Goal: Task Accomplishment & Management: Use online tool/utility

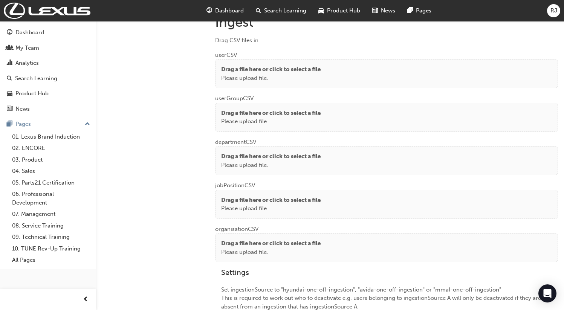
scroll to position [587, 0]
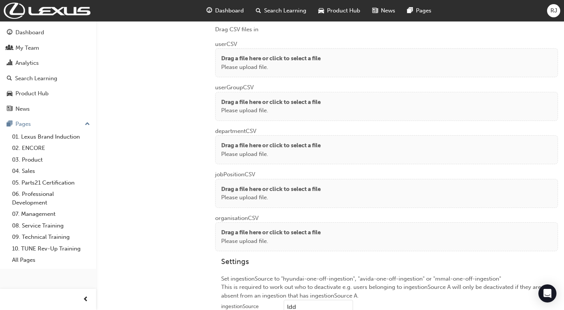
click at [266, 63] on p "Please upload file." at bounding box center [271, 67] width 100 height 9
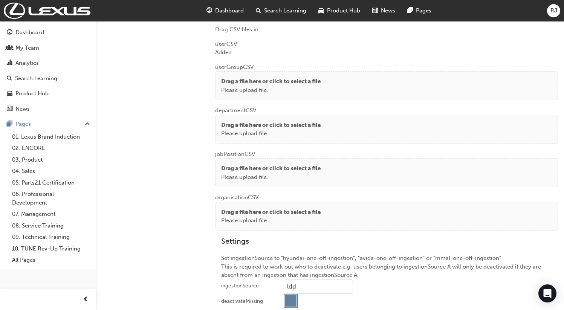
click at [253, 83] on p "Drag a file here or click to select a file" at bounding box center [271, 81] width 100 height 9
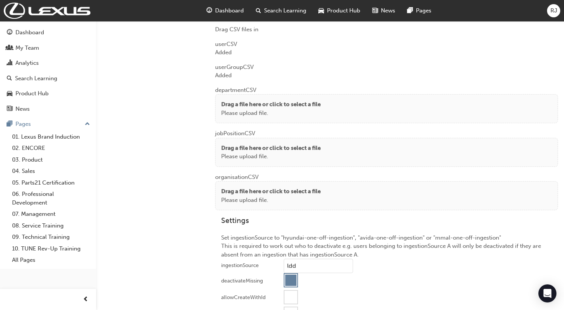
click at [231, 109] on p "Please upload file." at bounding box center [271, 113] width 100 height 9
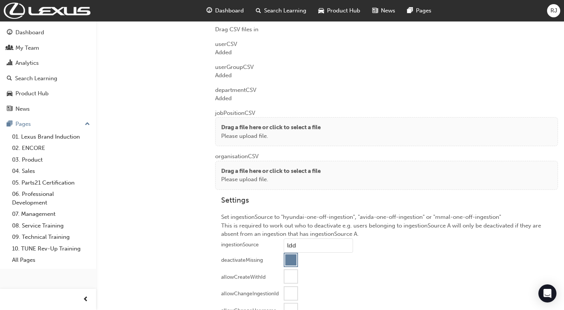
click at [227, 129] on p "Drag a file here or click to select a file" at bounding box center [271, 127] width 100 height 9
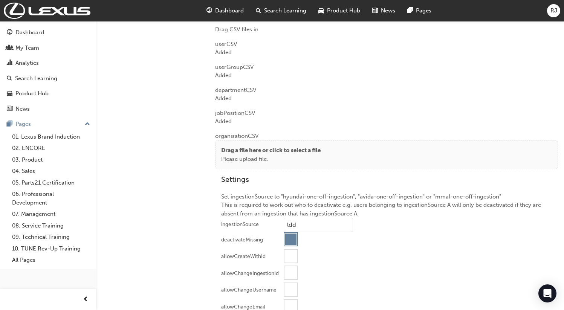
click at [249, 157] on p "Please upload file." at bounding box center [271, 159] width 100 height 9
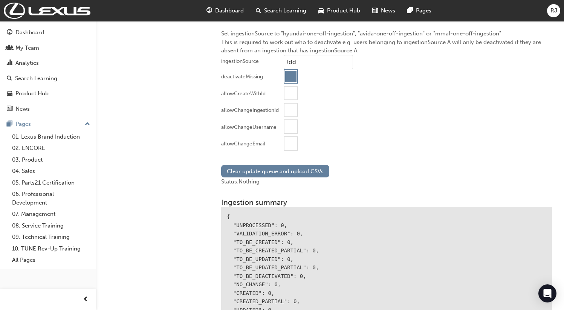
scroll to position [790, 0]
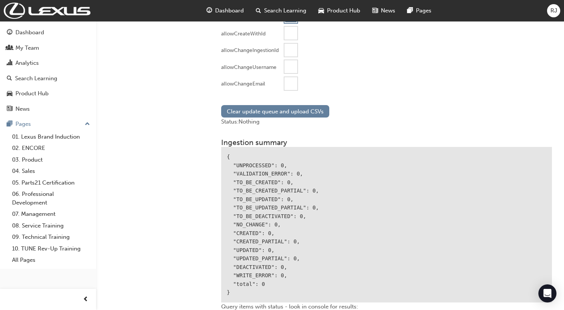
drag, startPoint x: 295, startPoint y: 80, endPoint x: 293, endPoint y: 84, distance: 4.4
click at [295, 80] on div at bounding box center [291, 83] width 13 height 13
click at [276, 105] on button "Clear update queue and upload CSVs" at bounding box center [275, 111] width 108 height 12
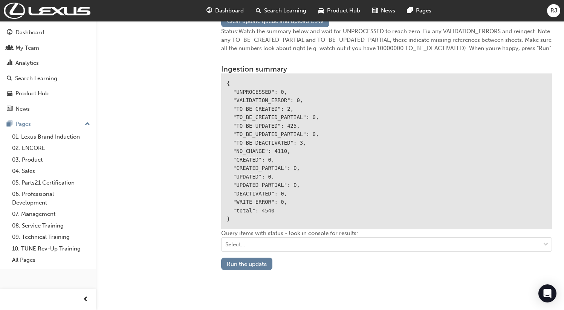
scroll to position [886, 0]
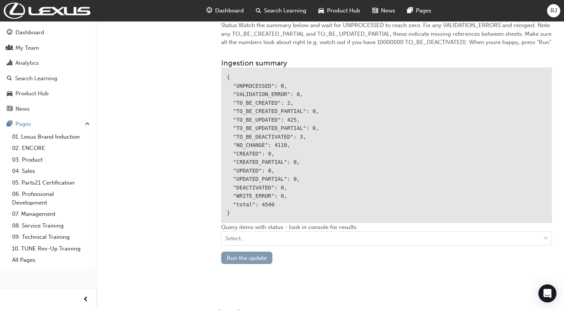
click at [248, 256] on button "Run the update" at bounding box center [246, 258] width 51 height 12
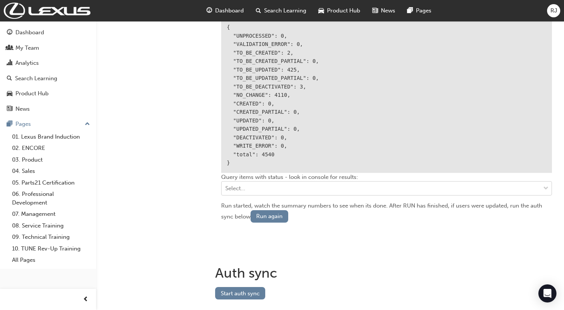
scroll to position [942, 0]
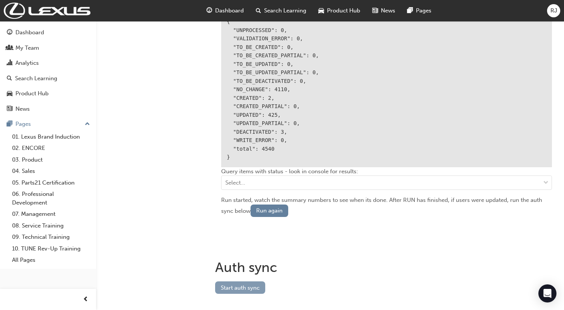
click at [238, 287] on button "Start auth sync" at bounding box center [240, 288] width 50 height 12
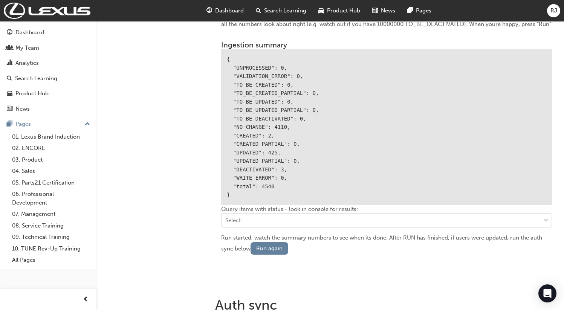
scroll to position [901, 0]
